Goal: Information Seeking & Learning: Learn about a topic

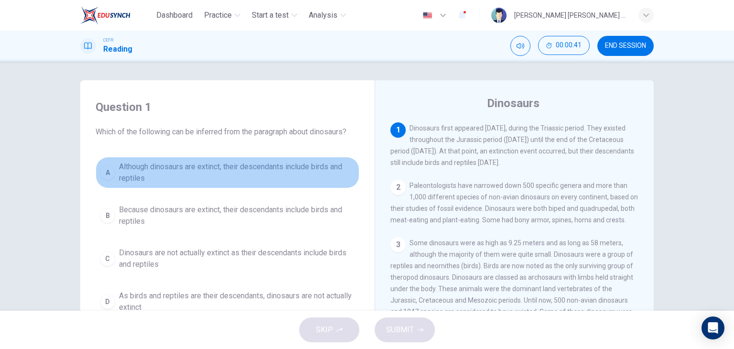
click at [276, 185] on button "A Although dinosaurs are extinct, their descendants include birds and reptiles" at bounding box center [228, 173] width 264 height 32
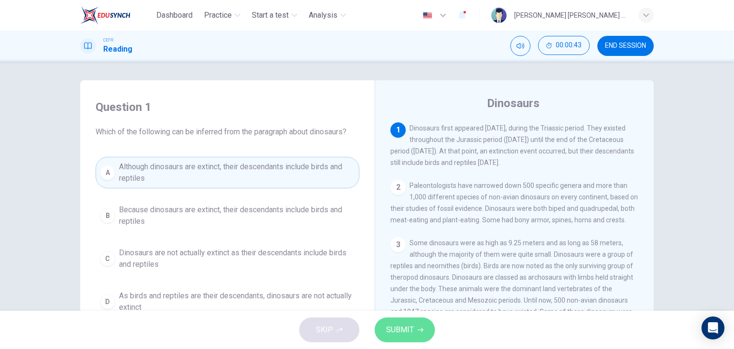
click at [402, 325] on span "SUBMIT" at bounding box center [400, 329] width 28 height 13
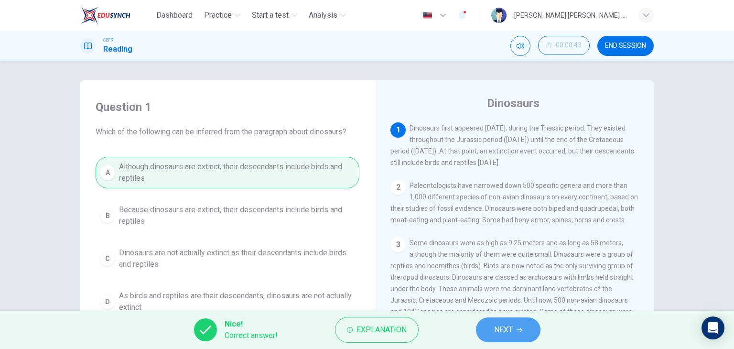
click at [503, 338] on button "NEXT" at bounding box center [508, 329] width 64 height 25
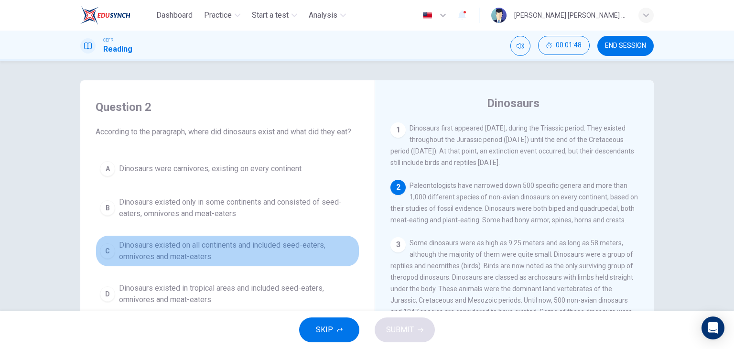
click at [256, 250] on span "Dinosaurs existed on all continents and included seed-eaters, omnivores and mea…" at bounding box center [237, 250] width 236 height 23
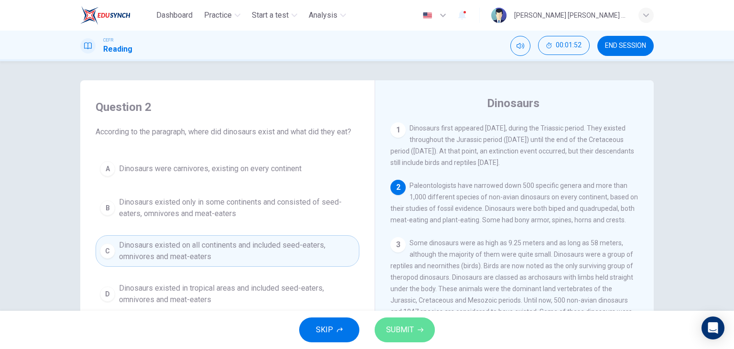
click at [401, 333] on span "SUBMIT" at bounding box center [400, 329] width 28 height 13
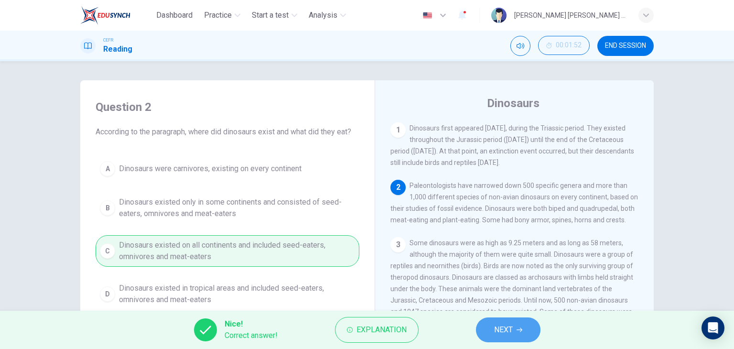
click at [501, 323] on span "NEXT" at bounding box center [503, 329] width 19 height 13
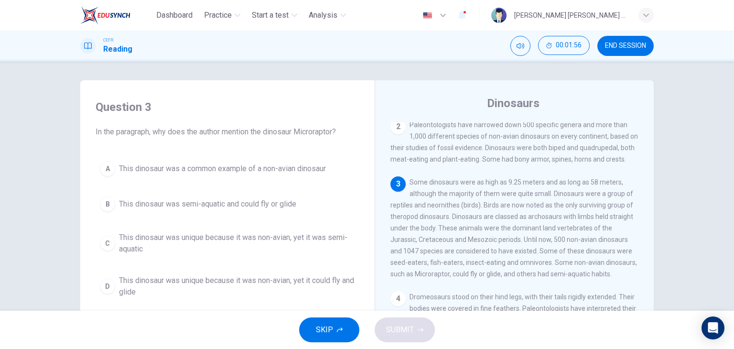
scroll to position [62, 0]
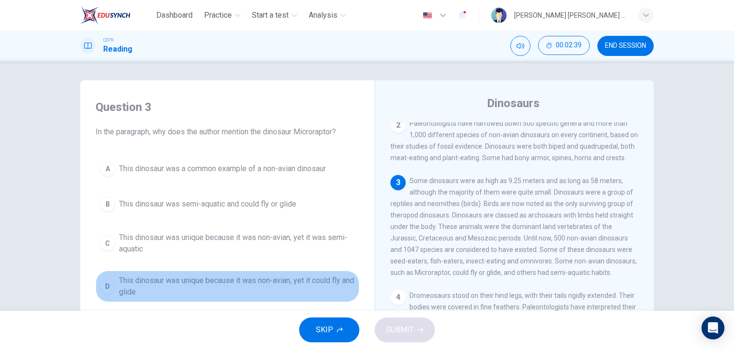
click at [267, 293] on span "This dinosaur was unique because it was non-avian, yet it could fly and glide" at bounding box center [237, 286] width 236 height 23
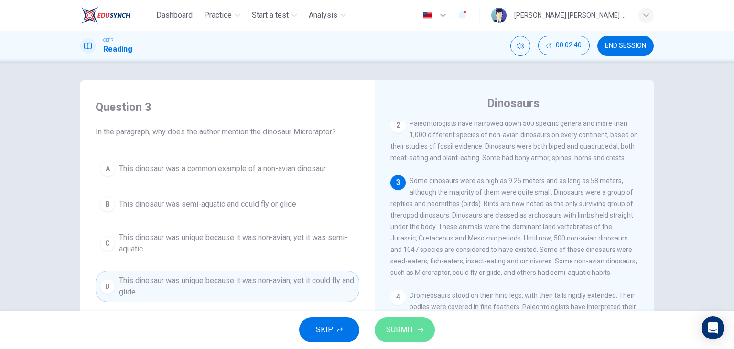
click at [422, 332] on icon "button" at bounding box center [420, 330] width 6 height 6
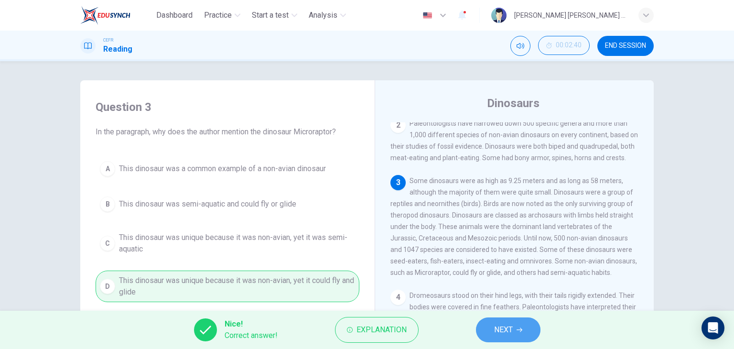
click at [504, 332] on span "NEXT" at bounding box center [503, 329] width 19 height 13
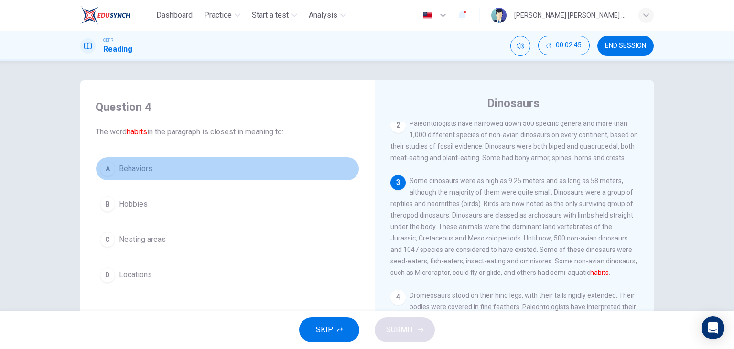
click at [150, 164] on button "A Behaviors" at bounding box center [228, 169] width 264 height 24
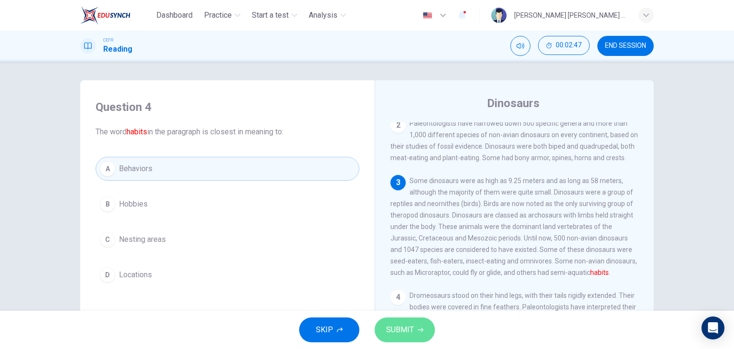
click at [401, 331] on span "SUBMIT" at bounding box center [400, 329] width 28 height 13
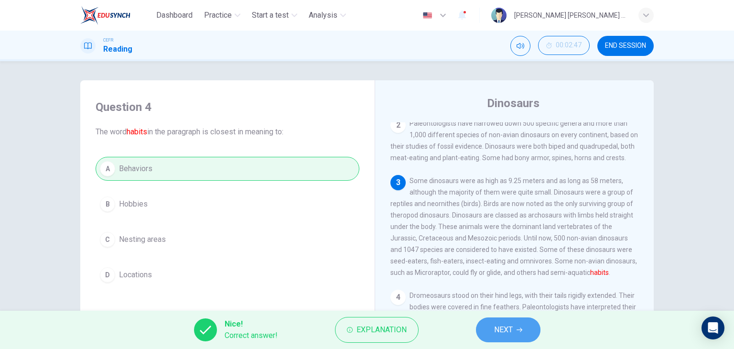
click at [487, 330] on button "NEXT" at bounding box center [508, 329] width 64 height 25
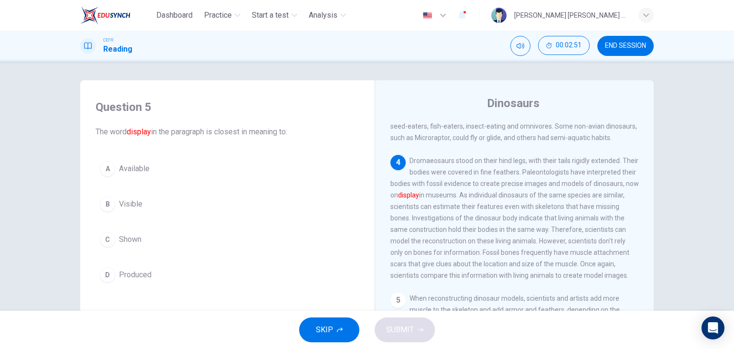
scroll to position [198, 0]
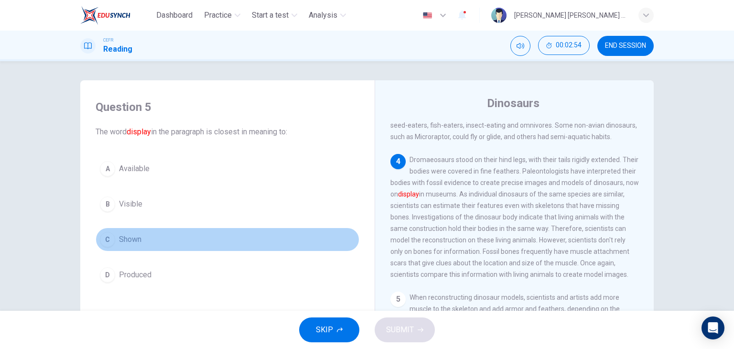
click at [140, 232] on button "C Shown" at bounding box center [228, 239] width 264 height 24
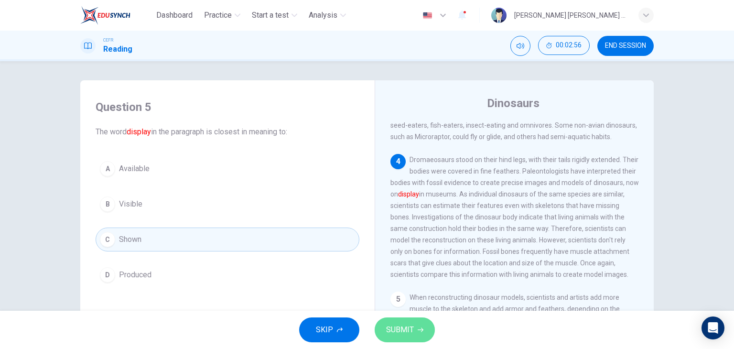
click at [399, 334] on span "SUBMIT" at bounding box center [400, 329] width 28 height 13
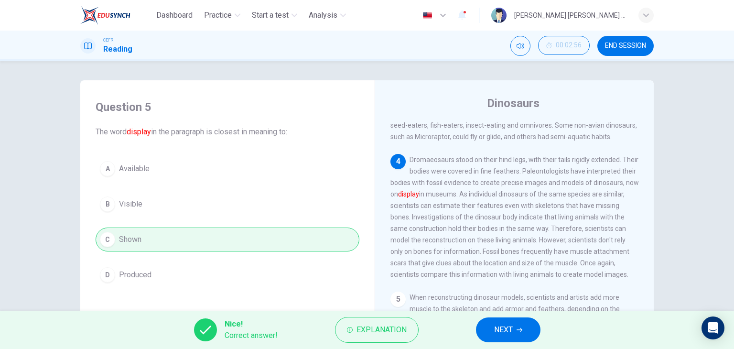
click at [504, 329] on span "NEXT" at bounding box center [503, 329] width 19 height 13
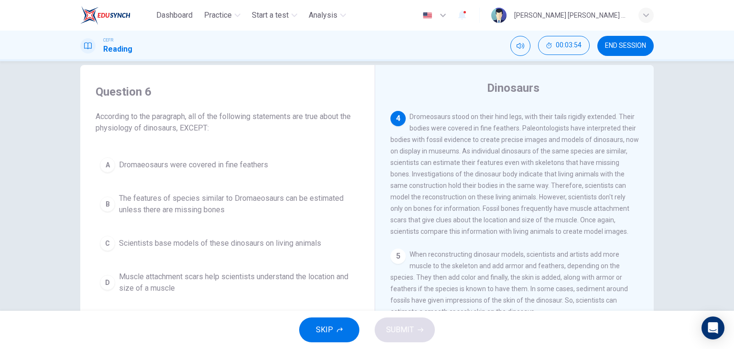
scroll to position [230, 0]
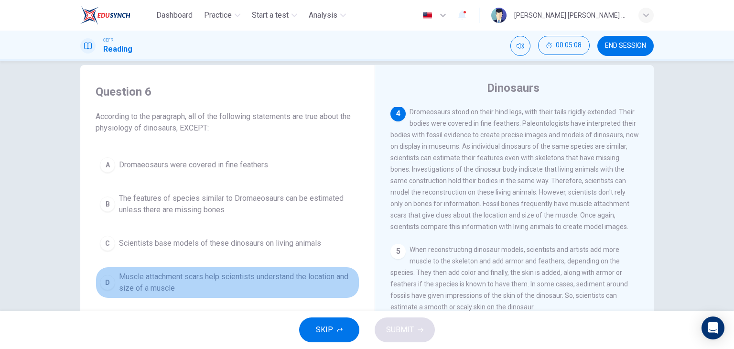
click at [277, 279] on span "Muscle attachment scars help scientists understand the location and size of a m…" at bounding box center [237, 282] width 236 height 23
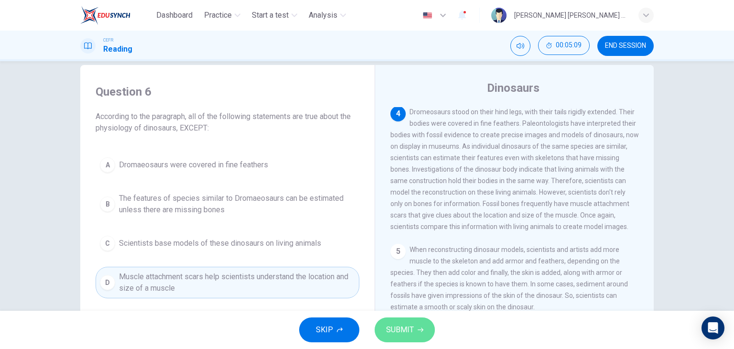
click at [397, 326] on span "SUBMIT" at bounding box center [400, 329] width 28 height 13
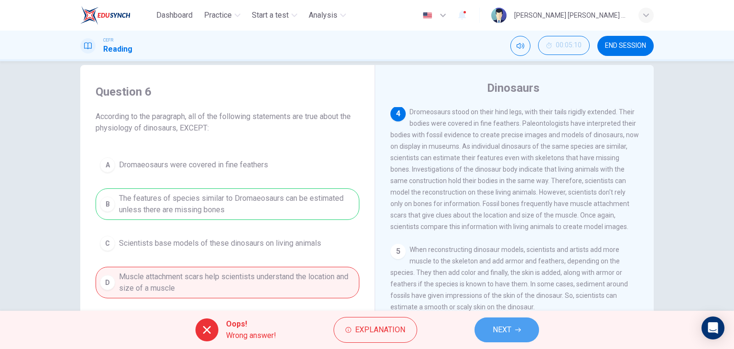
click at [525, 329] on button "NEXT" at bounding box center [506, 329] width 64 height 25
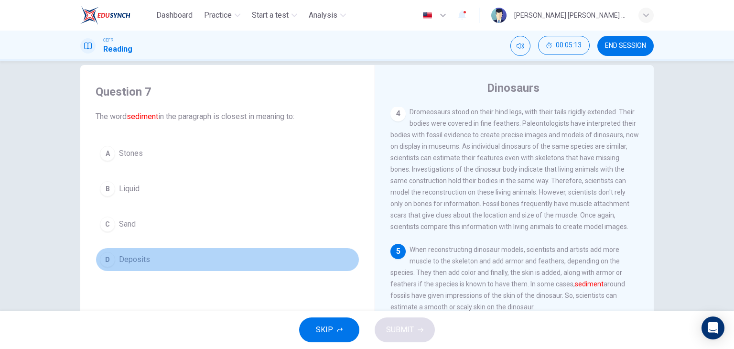
click at [148, 270] on button "D Deposits" at bounding box center [228, 259] width 264 height 24
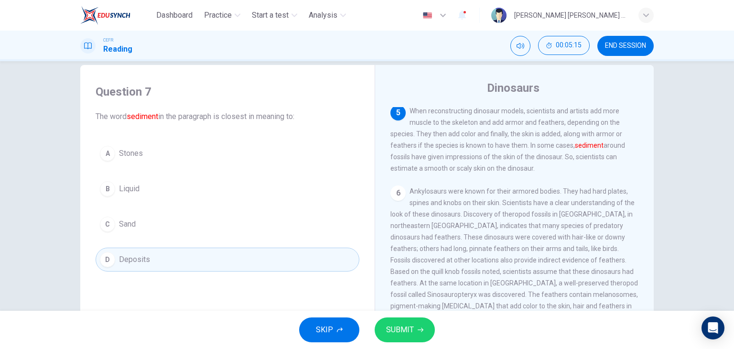
scroll to position [369, 0]
click at [403, 333] on span "SUBMIT" at bounding box center [400, 329] width 28 height 13
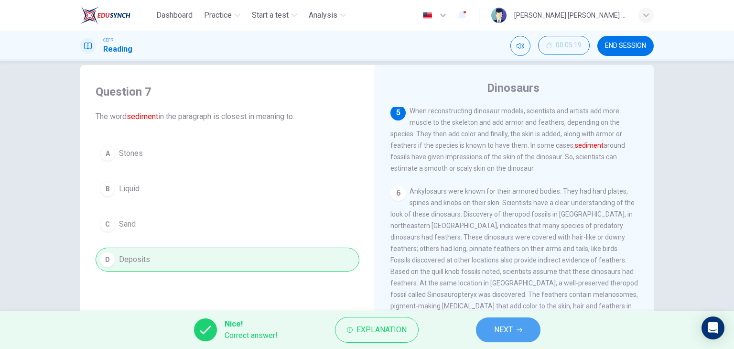
click at [509, 323] on span "NEXT" at bounding box center [503, 329] width 19 height 13
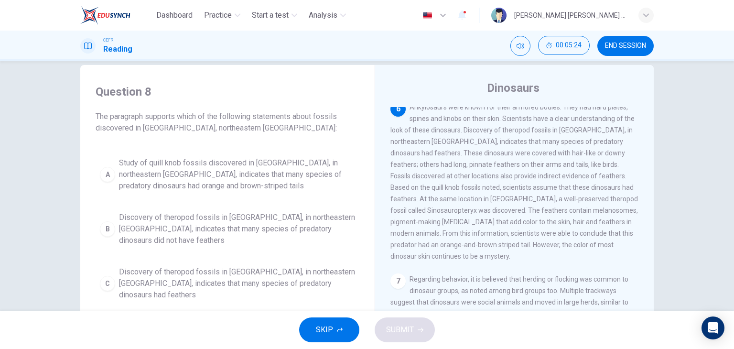
scroll to position [454, 0]
click at [617, 43] on span "END SESSION" at bounding box center [625, 46] width 41 height 8
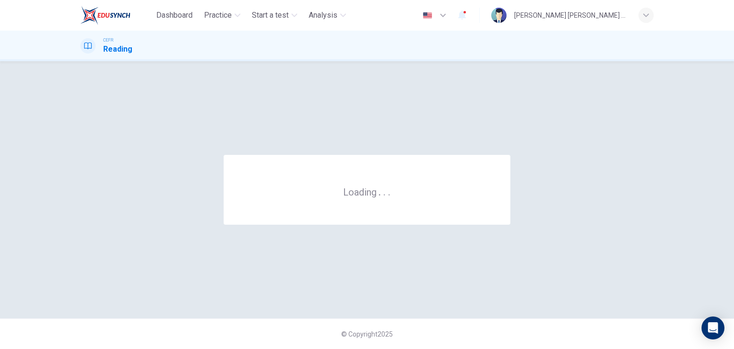
scroll to position [0, 0]
